Goal: Task Accomplishment & Management: Complete application form

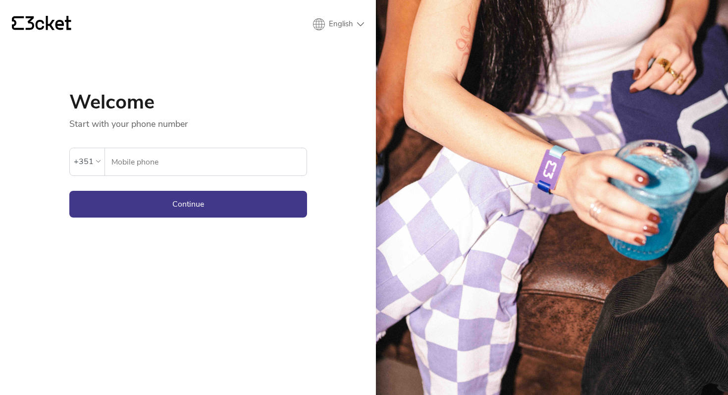
click at [224, 165] on input "Mobile phone" at bounding box center [209, 161] width 196 height 27
type input "964948293"
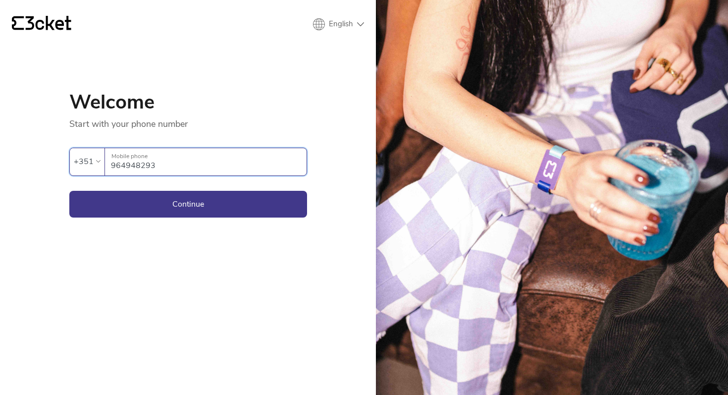
click at [386, 129] on img at bounding box center [552, 197] width 352 height 395
click at [205, 197] on button "Continue" at bounding box center [188, 204] width 238 height 27
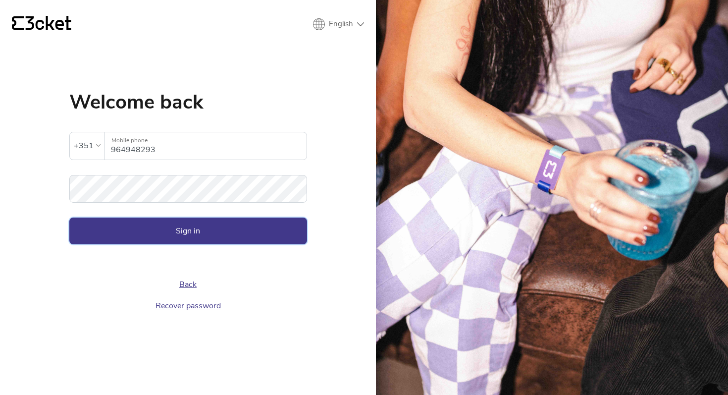
click at [208, 236] on button "Sign in" at bounding box center [188, 231] width 238 height 27
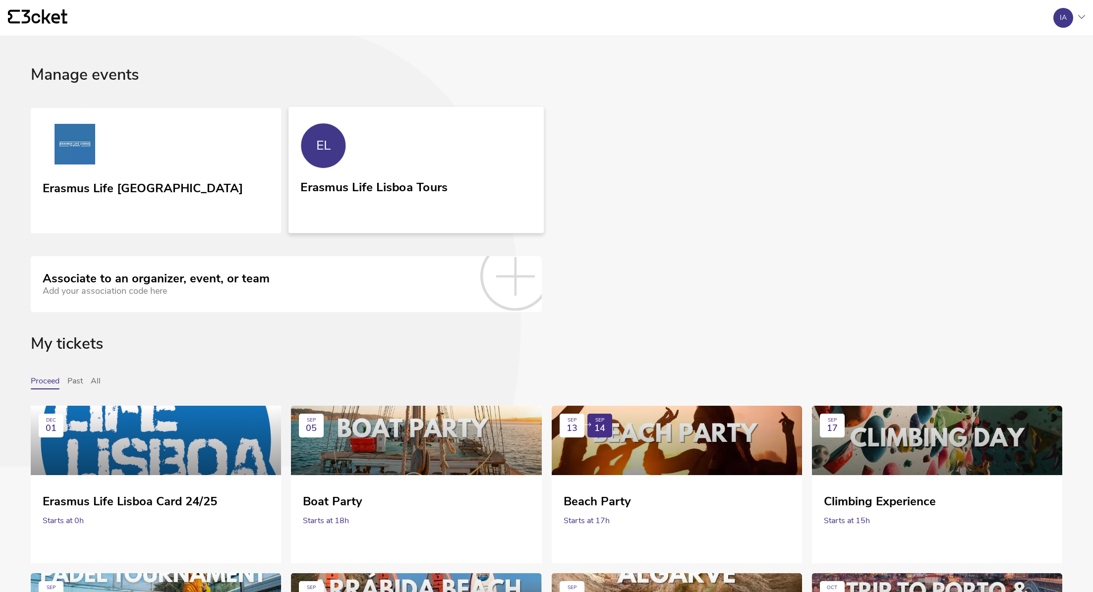
click at [360, 156] on link "EL Erasmus Life Lisboa Tours" at bounding box center [415, 170] width 255 height 126
